Goal: Task Accomplishment & Management: Manage account settings

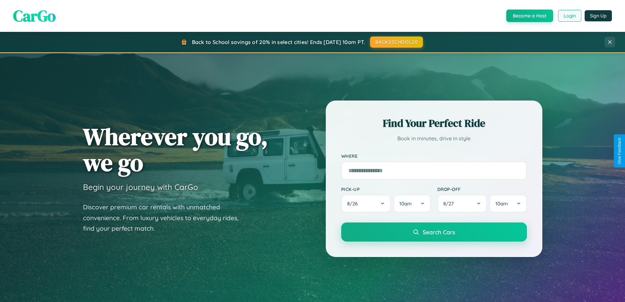
click at [569, 16] on button "Login" at bounding box center [569, 16] width 23 height 12
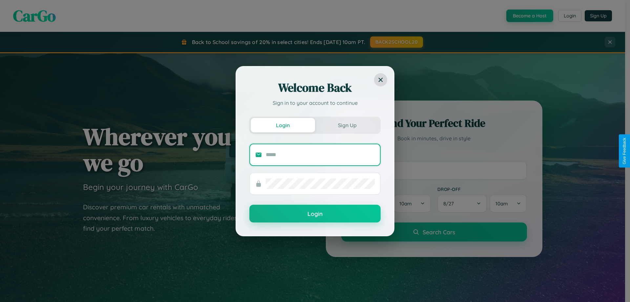
click at [320, 154] on input "text" at bounding box center [320, 154] width 109 height 10
type input "**********"
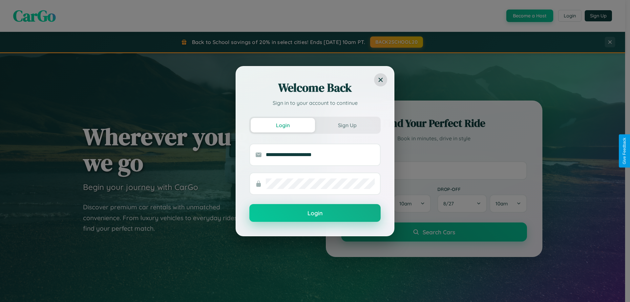
click at [315, 213] on button "Login" at bounding box center [314, 213] width 131 height 18
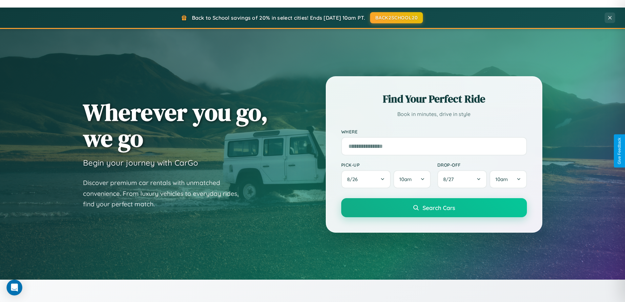
scroll to position [283, 0]
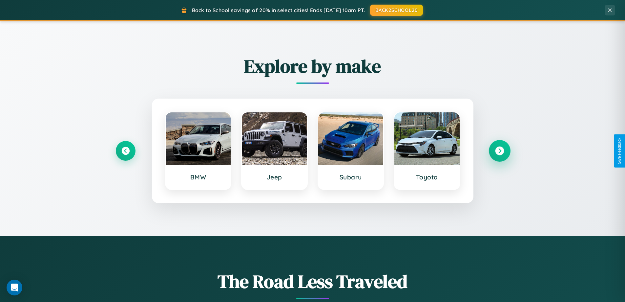
click at [499, 151] on icon at bounding box center [499, 150] width 9 height 9
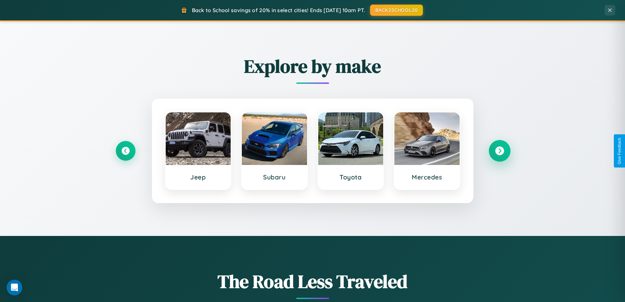
click at [499, 151] on icon at bounding box center [499, 150] width 9 height 9
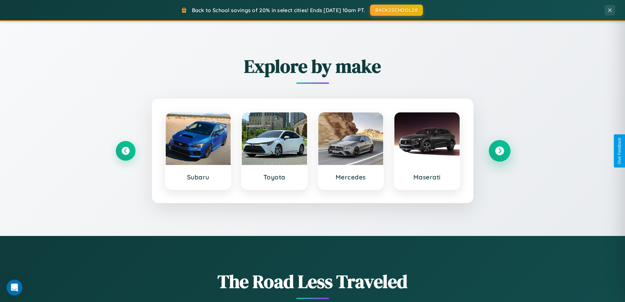
click at [499, 151] on icon at bounding box center [499, 150] width 9 height 9
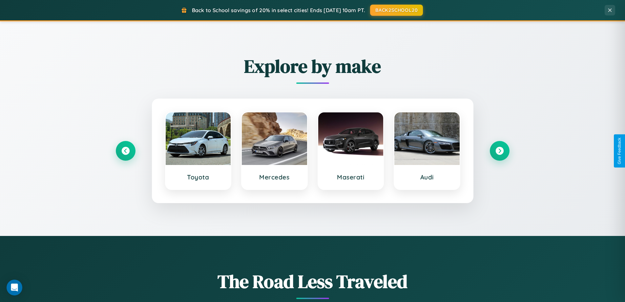
scroll to position [0, 0]
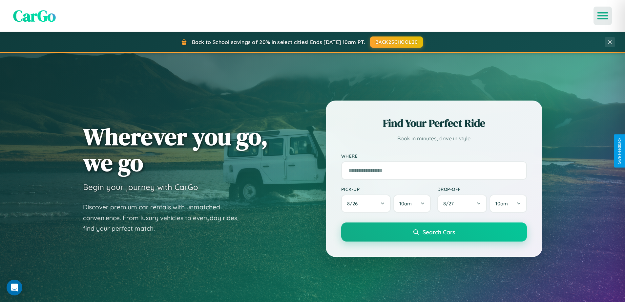
click at [603, 16] on icon "Open menu" at bounding box center [603, 16] width 10 height 6
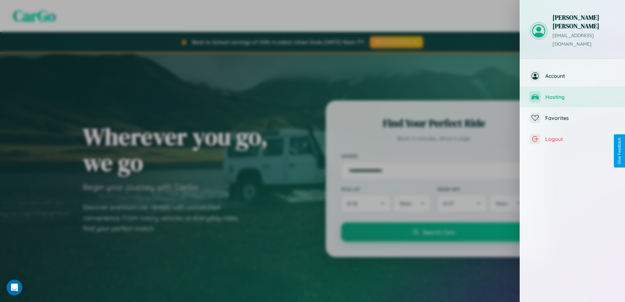
click at [573, 94] on span "Hosting" at bounding box center [580, 97] width 70 height 7
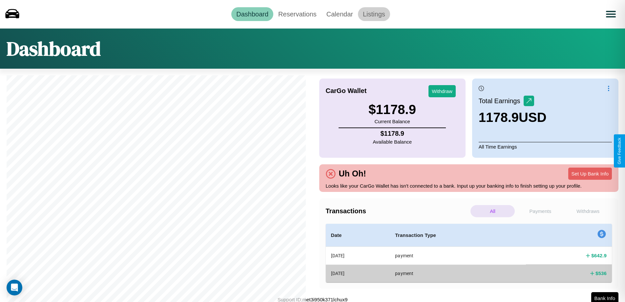
click at [374, 14] on link "Listings" at bounding box center [374, 14] width 32 height 14
